Goal: Check status

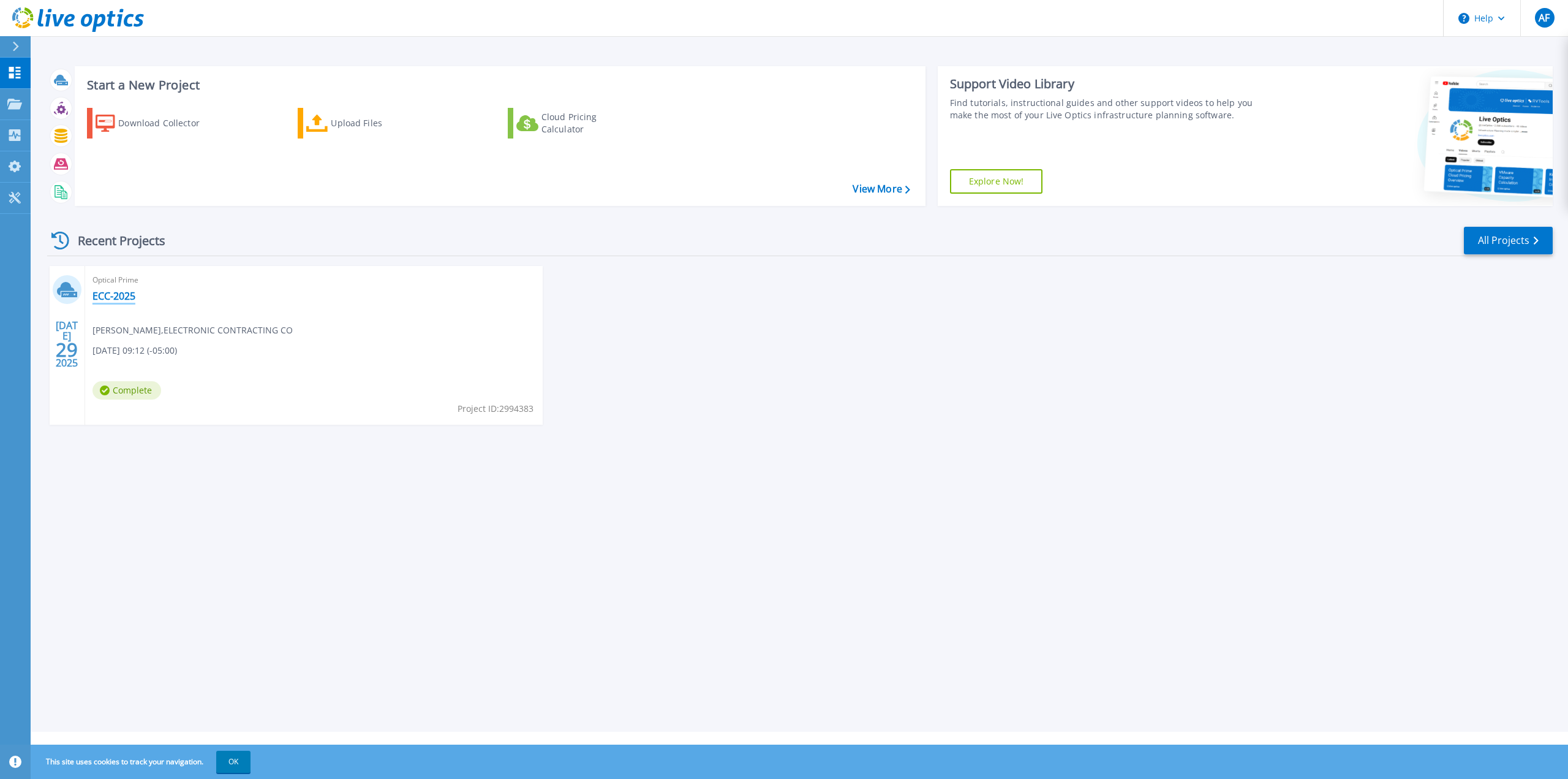
click at [122, 296] on link "ECC-2025" at bounding box center [114, 296] width 43 height 12
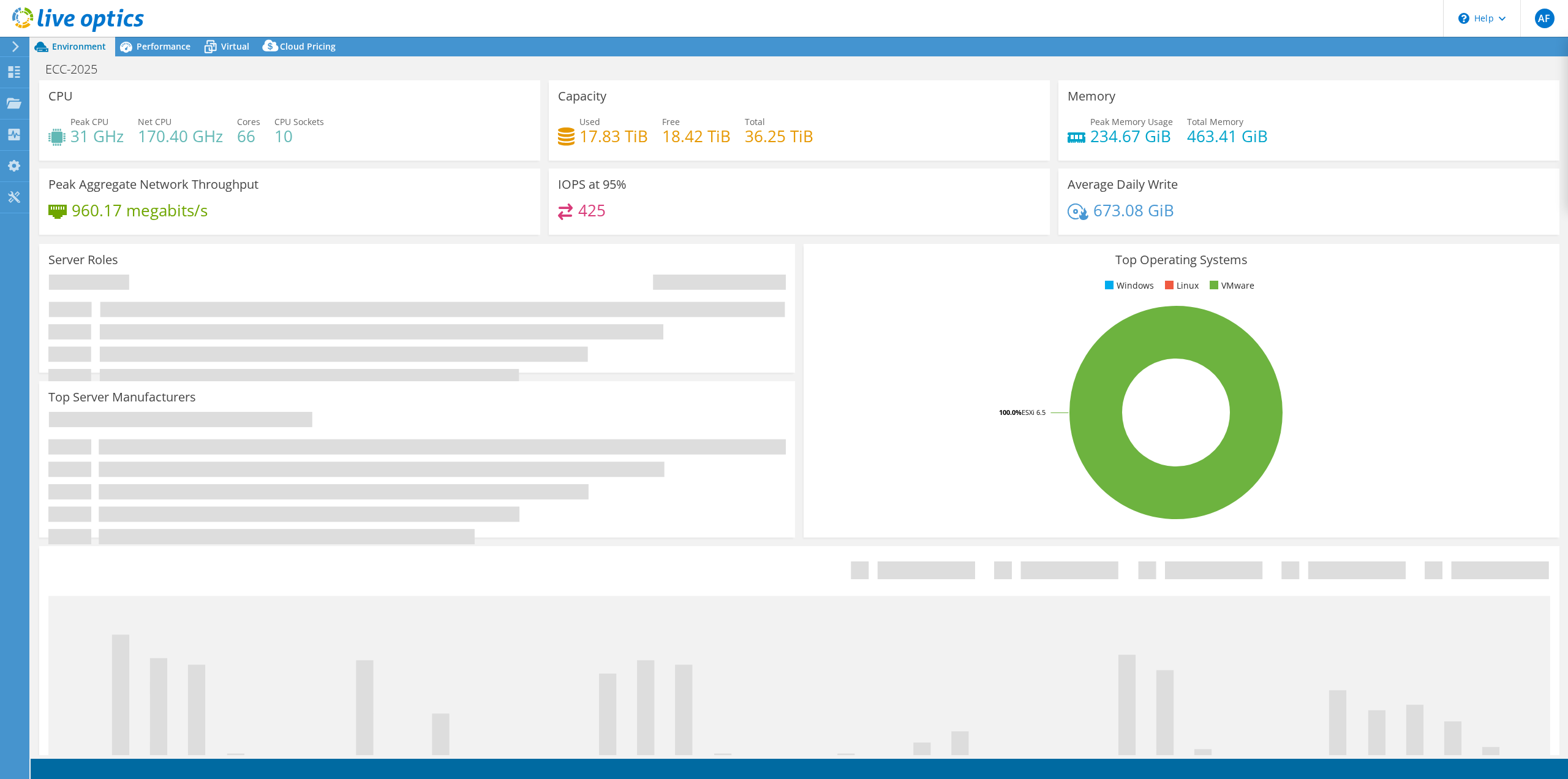
select select "USD"
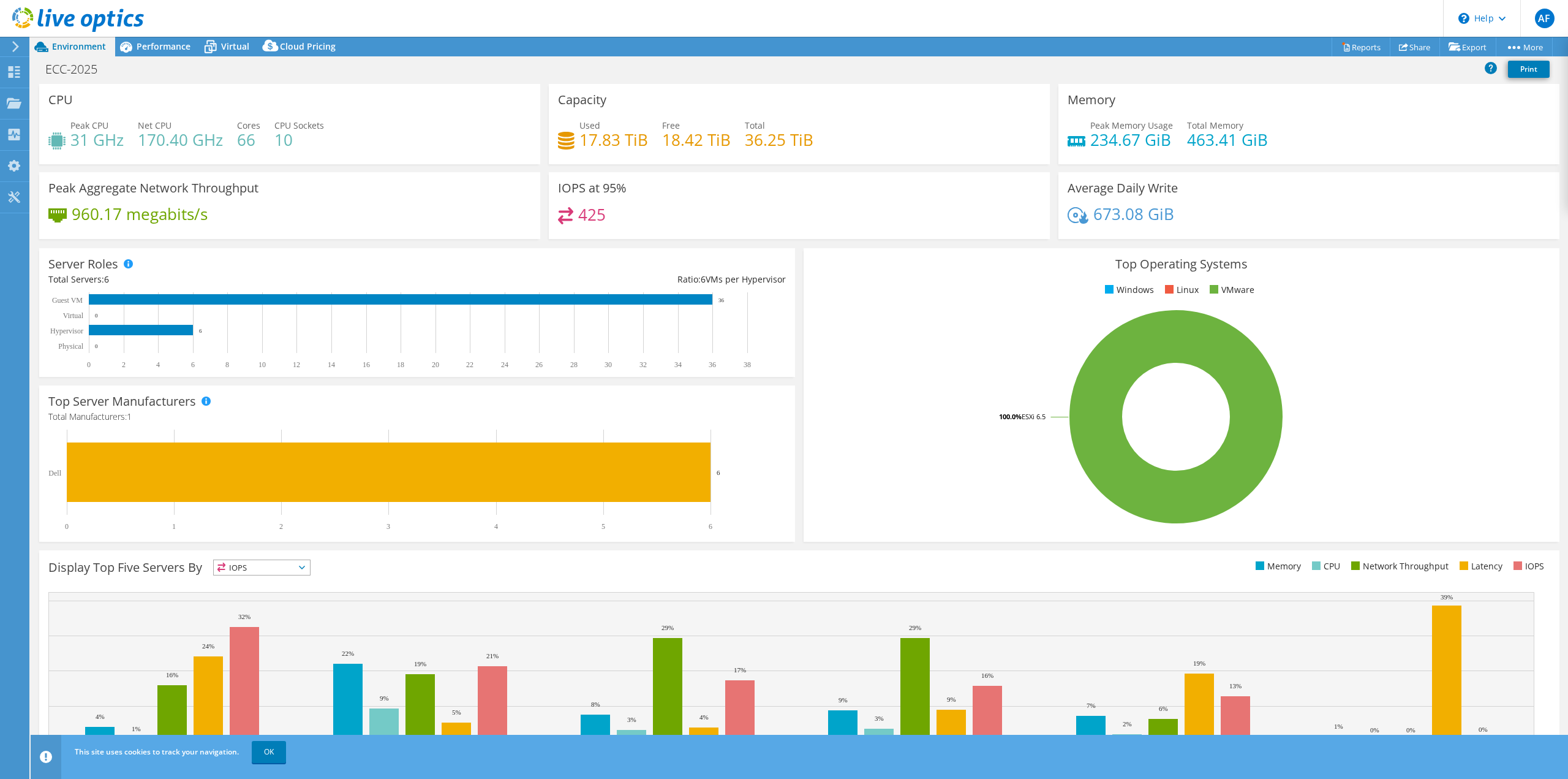
click at [914, 65] on div "ECC-2025 Print" at bounding box center [800, 69] width 1538 height 22
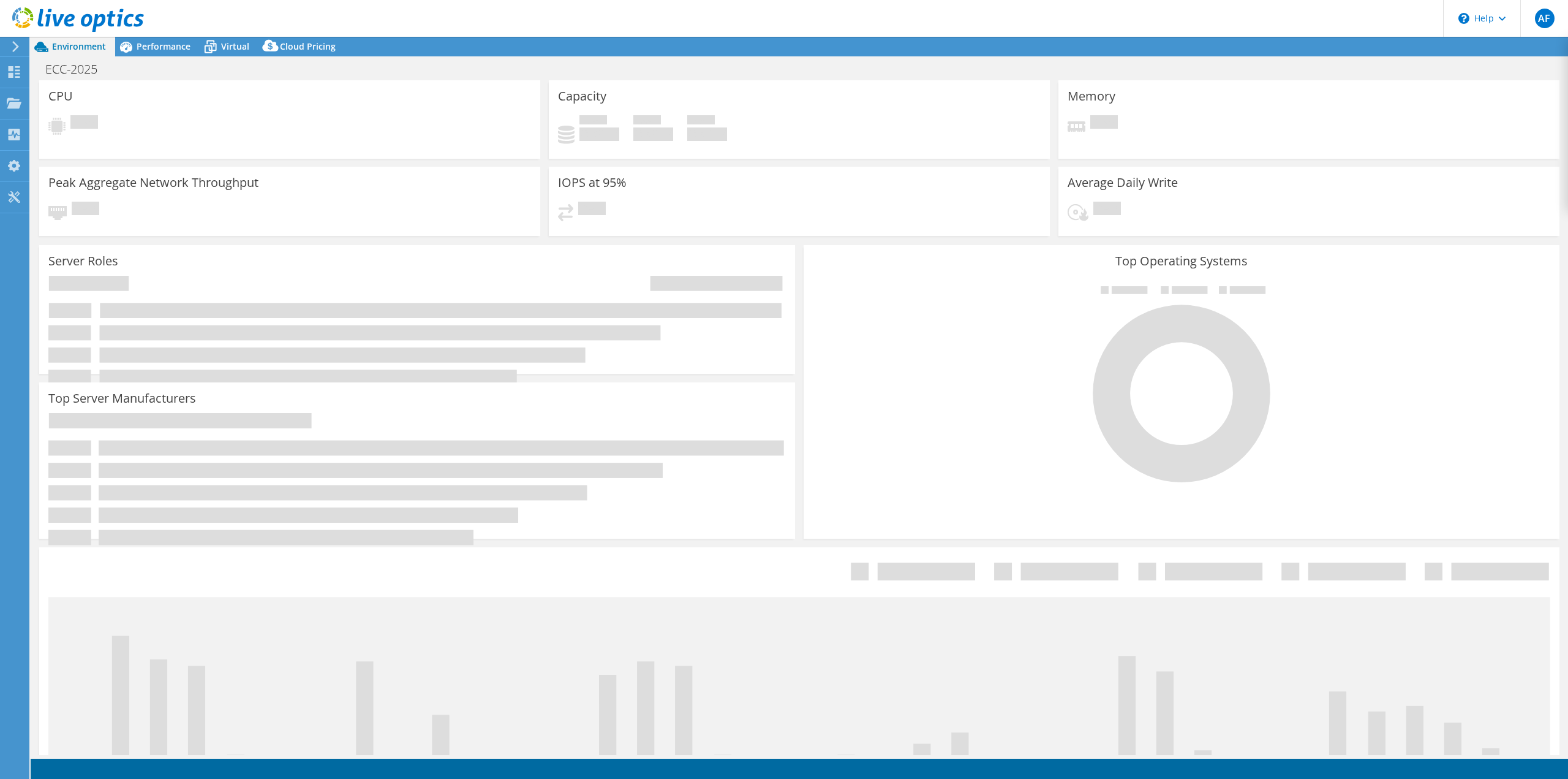
select select "USD"
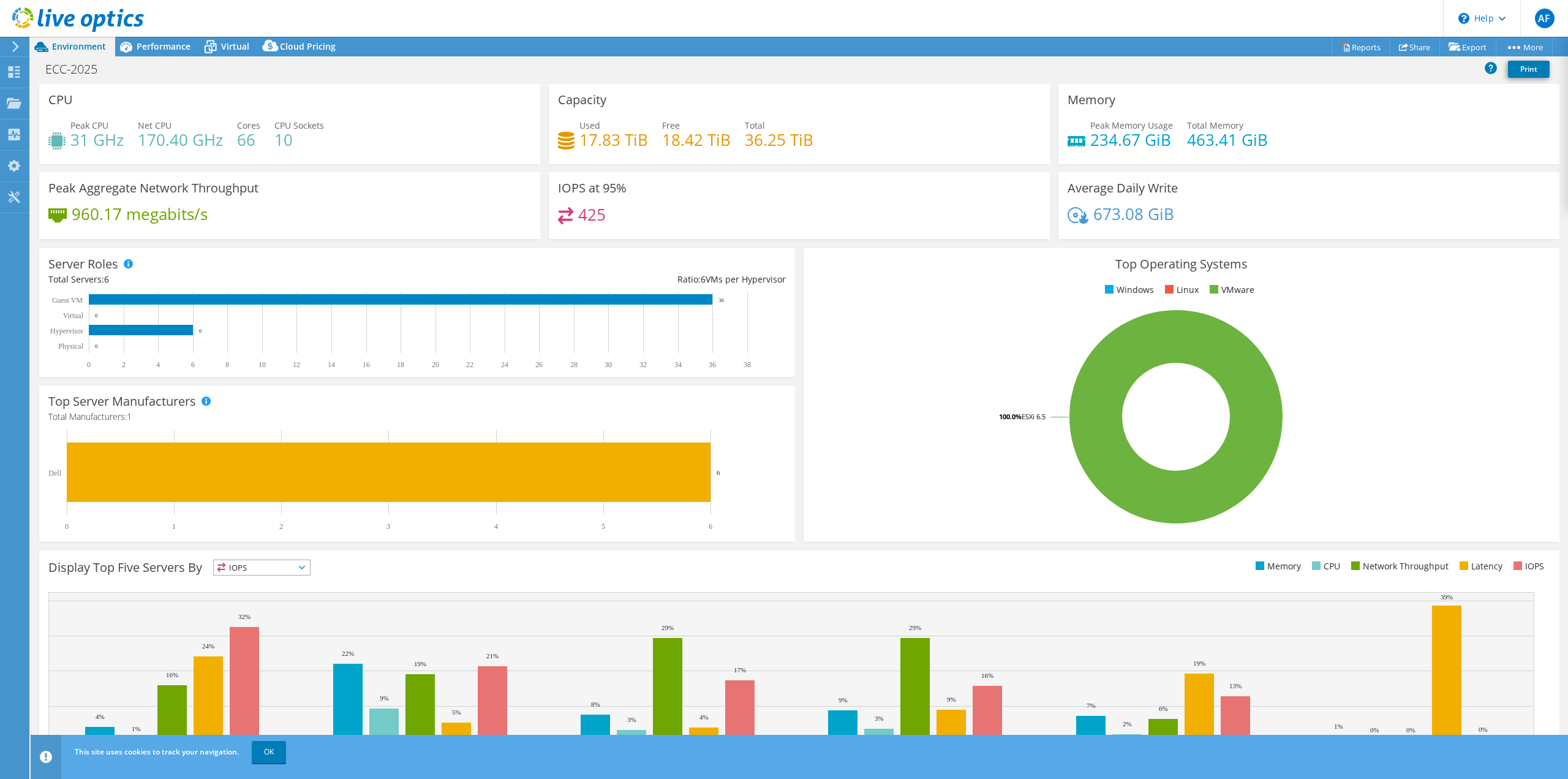
click at [281, 72] on div "ECC-2025 Print" at bounding box center [800, 69] width 1538 height 22
